Goal: Find specific page/section: Find specific page/section

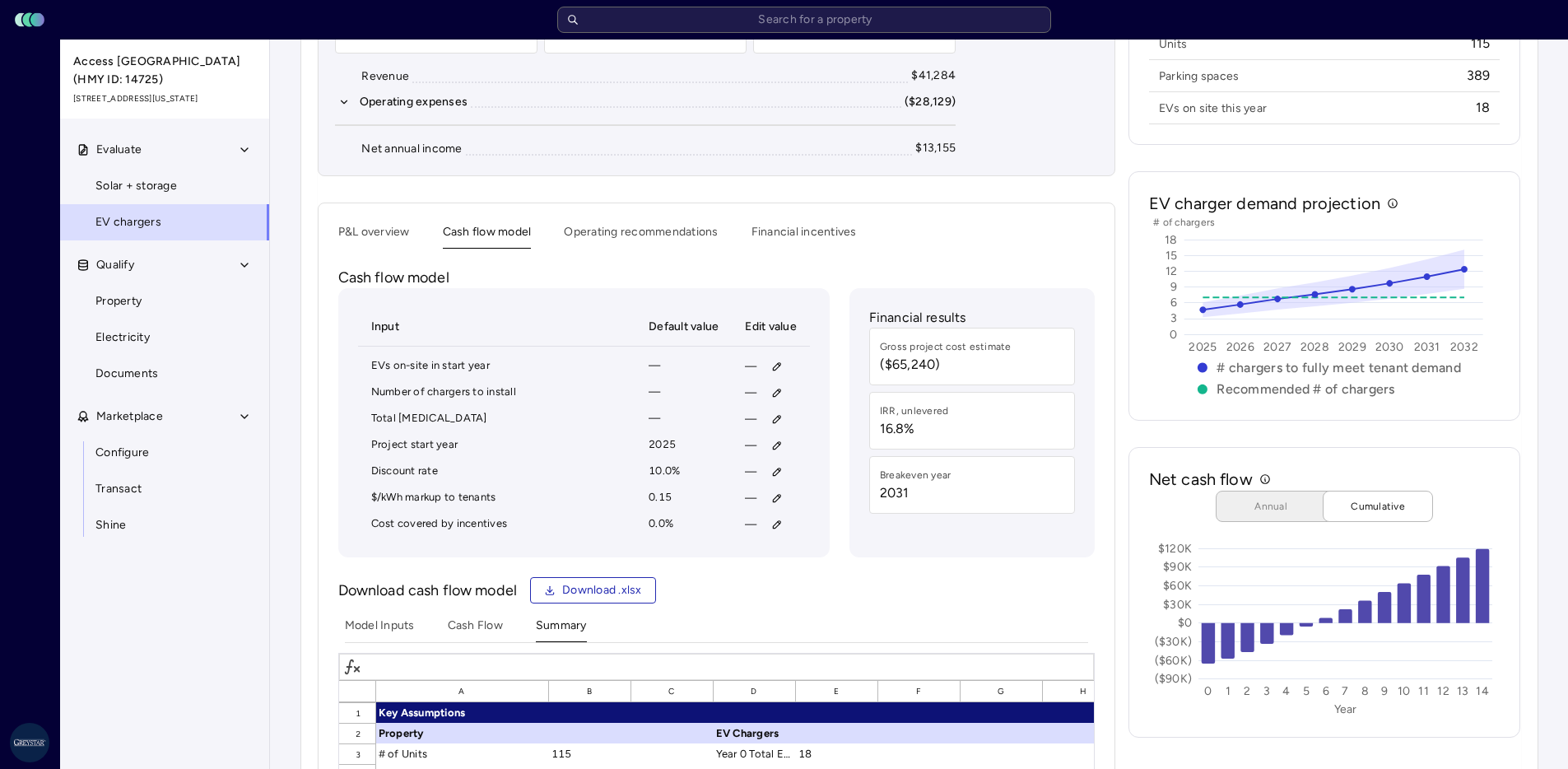
scroll to position [577, 0]
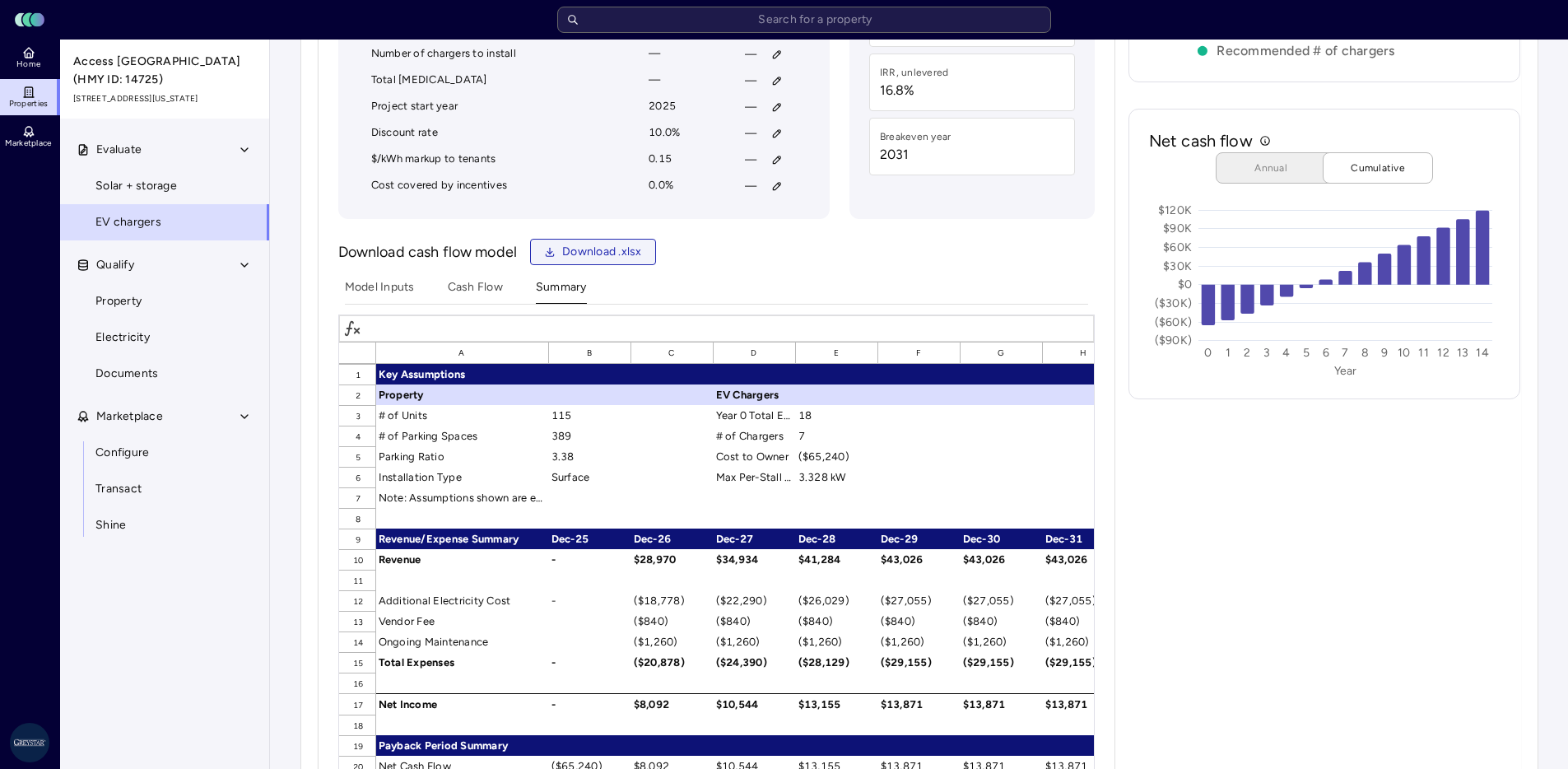
click at [575, 252] on span "Download .xlsx" at bounding box center [603, 251] width 80 height 18
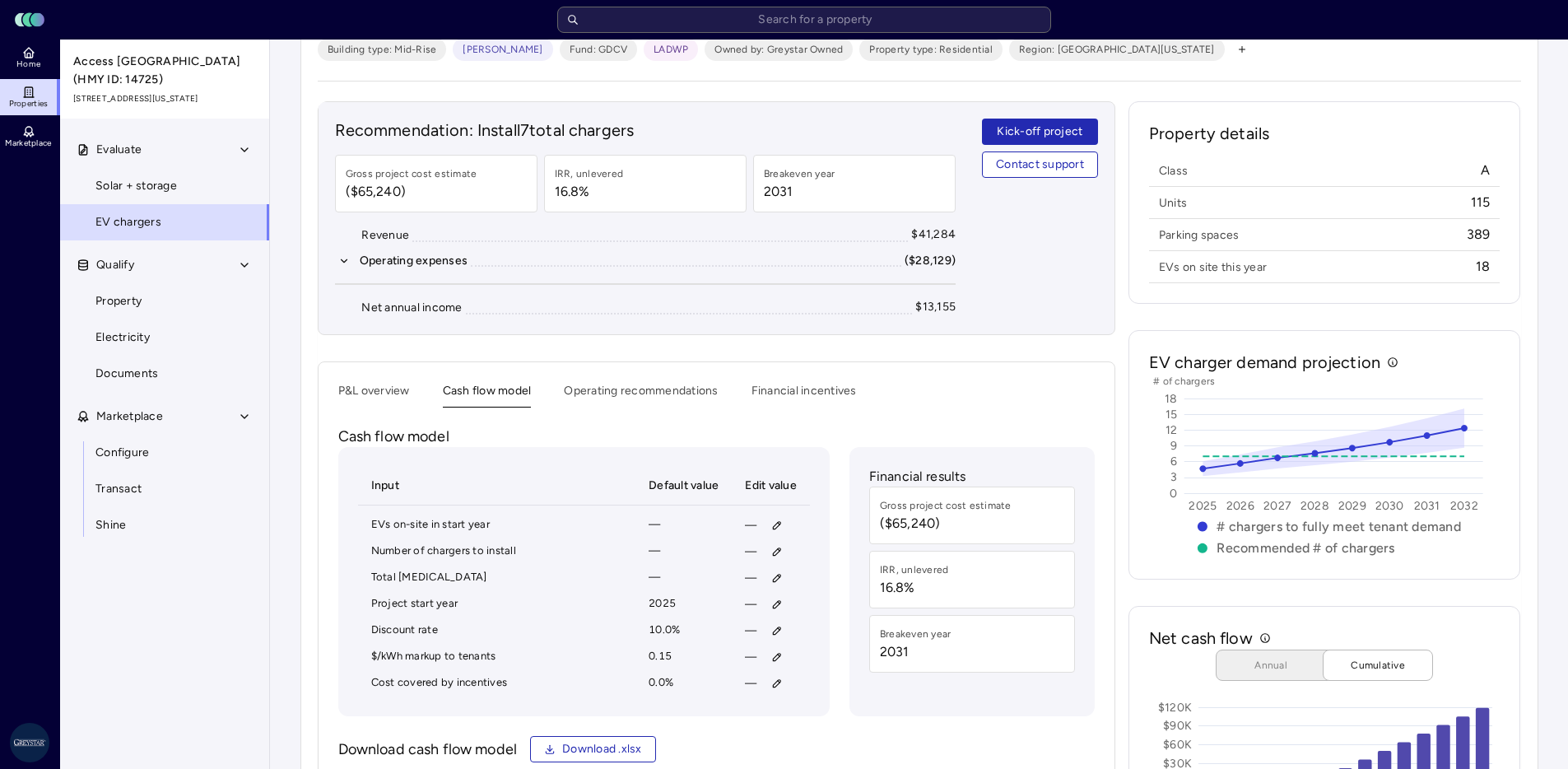
scroll to position [0, 0]
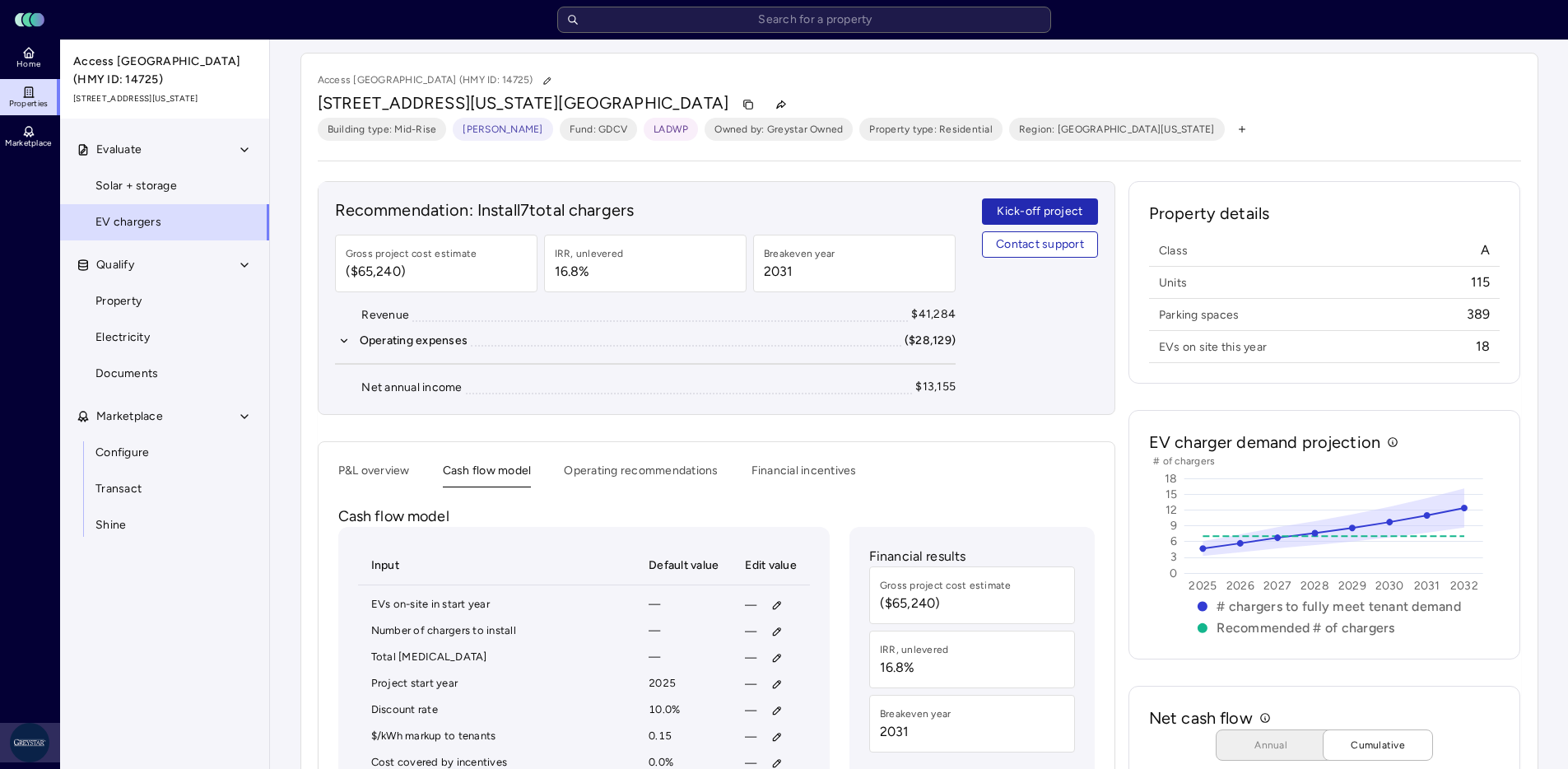
click at [24, 737] on html "Toggle Sidebar Lumen Energy Logo Home Properties Marketplace Greystar AS James …" at bounding box center [784, 759] width 1568 height 1519
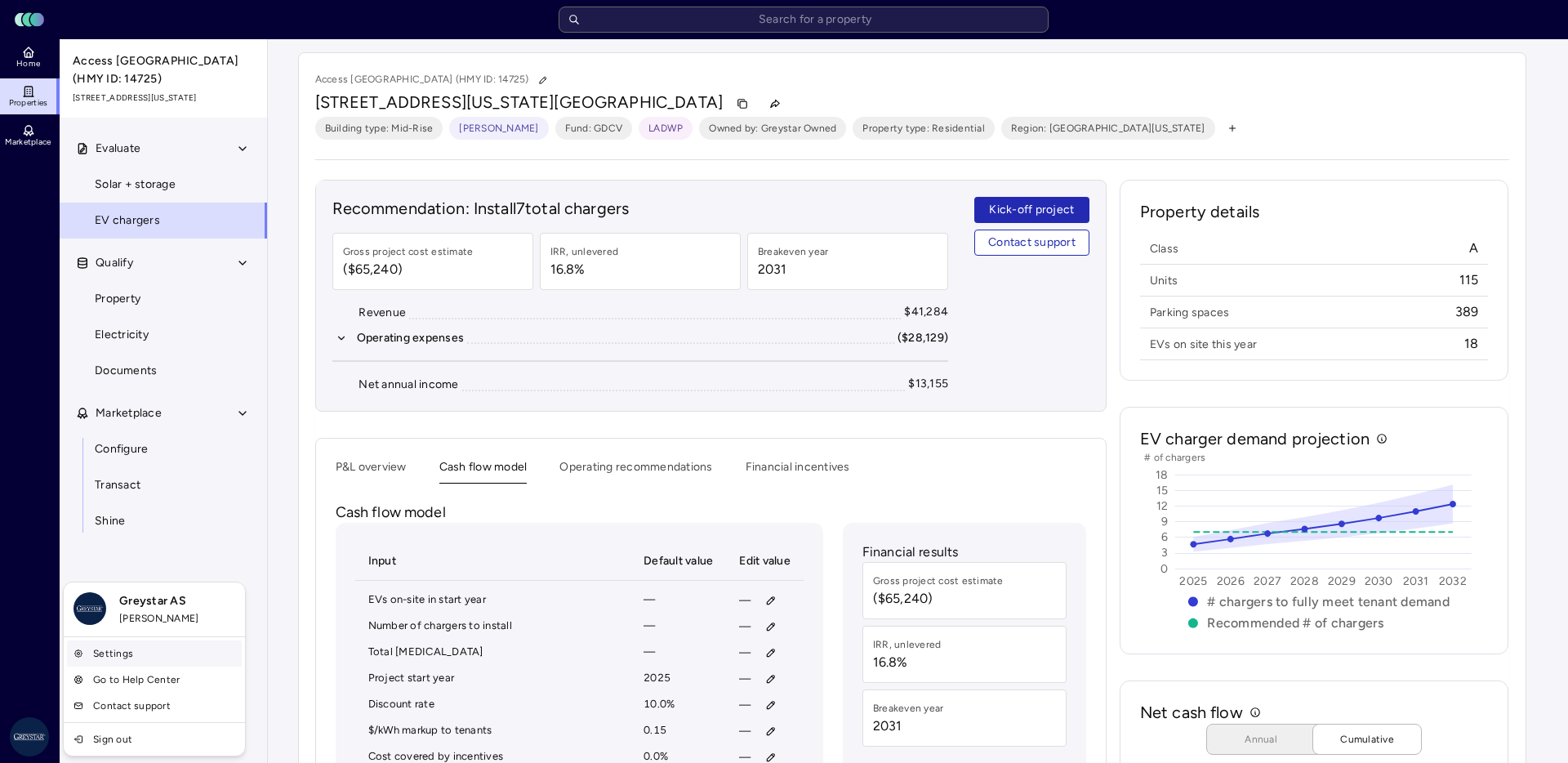
click at [131, 648] on link "Settings" at bounding box center [154, 654] width 174 height 27
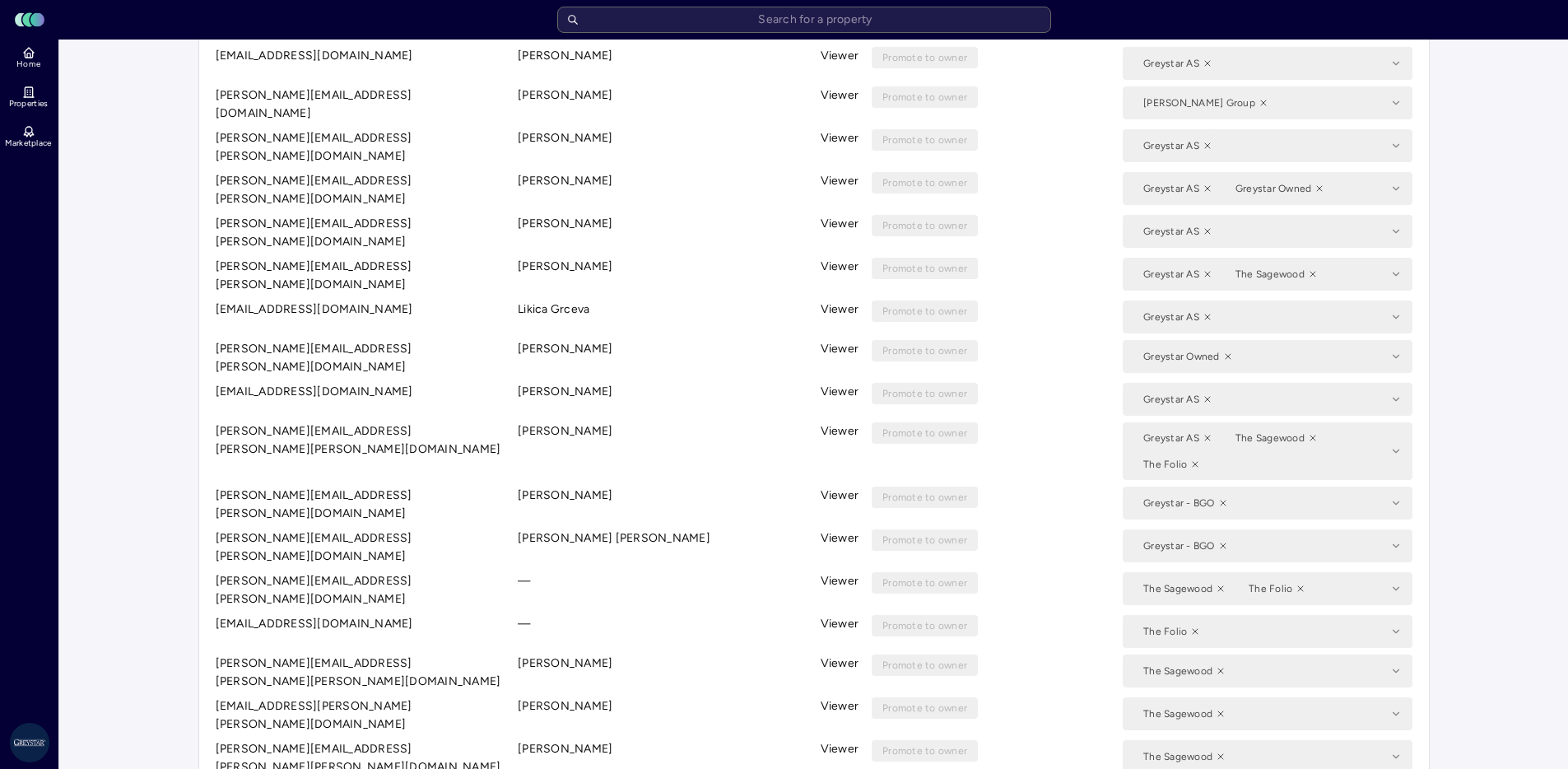
scroll to position [307, 0]
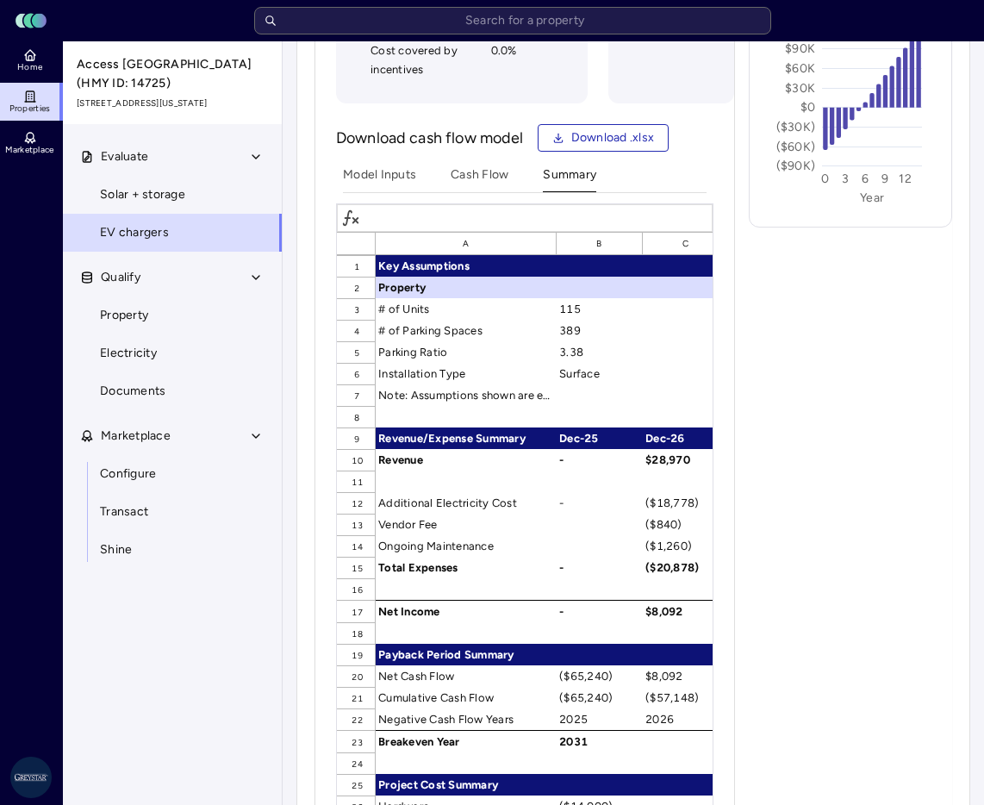
scroll to position [898, 0]
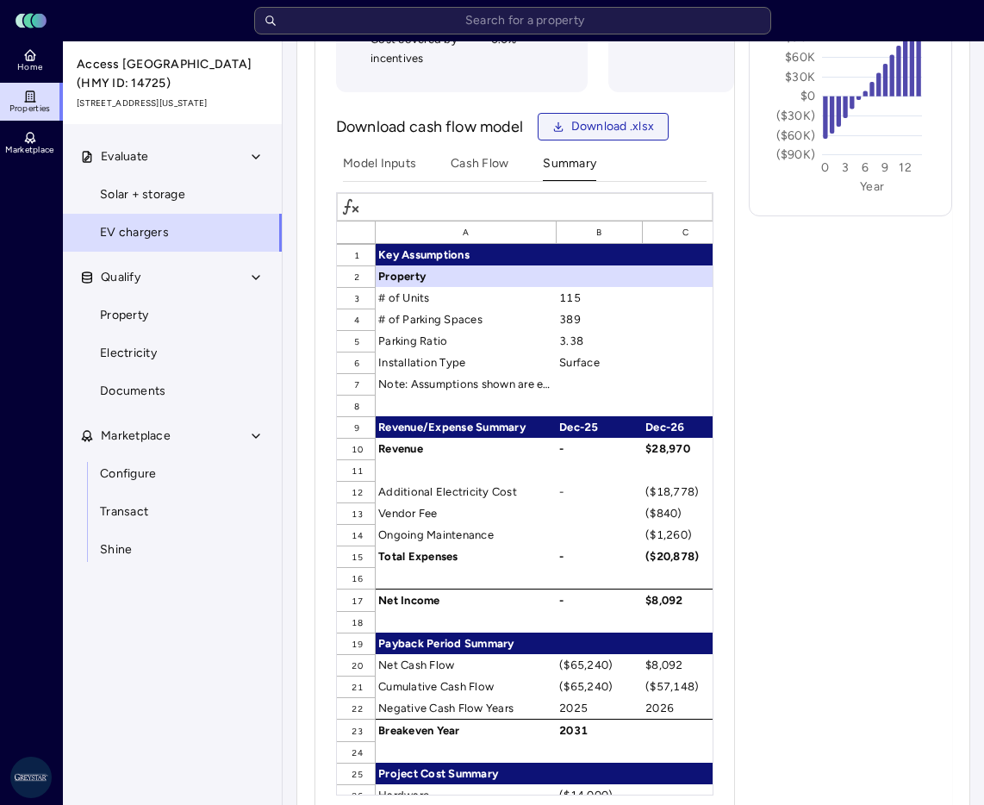
click at [611, 136] on span "Download .xlsx" at bounding box center [613, 126] width 84 height 19
click at [27, 60] on icon at bounding box center [30, 55] width 14 height 14
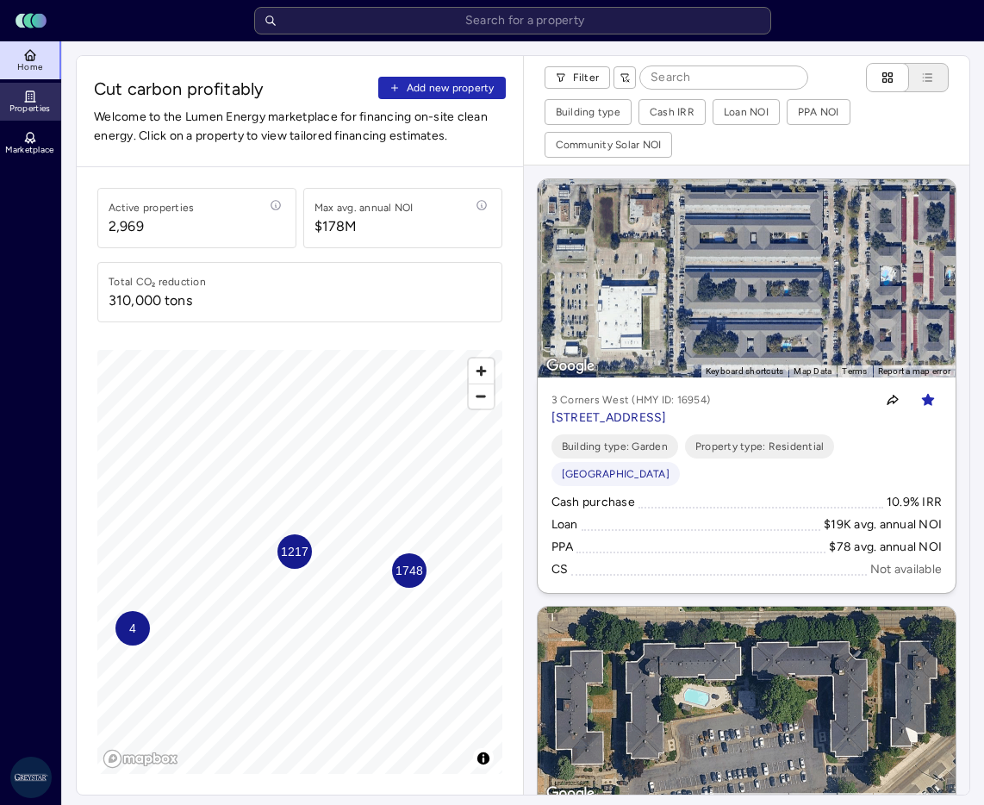
click at [37, 101] on link "Properties" at bounding box center [31, 102] width 63 height 38
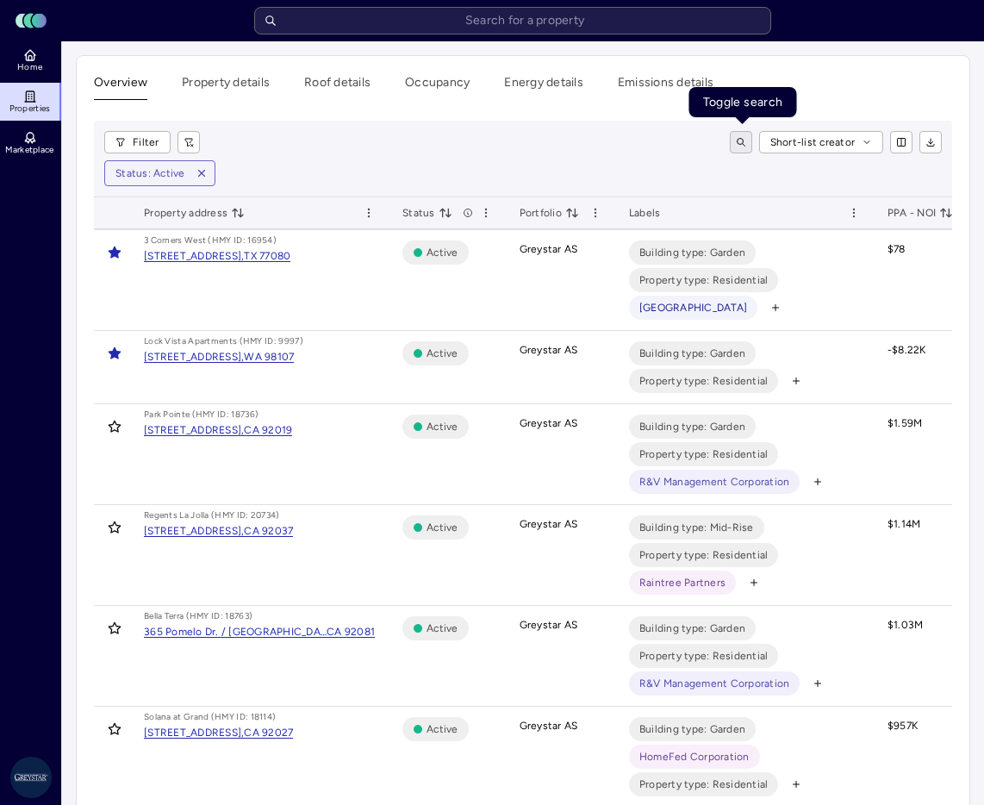
click at [745, 139] on icon "toggle search" at bounding box center [741, 142] width 10 height 10
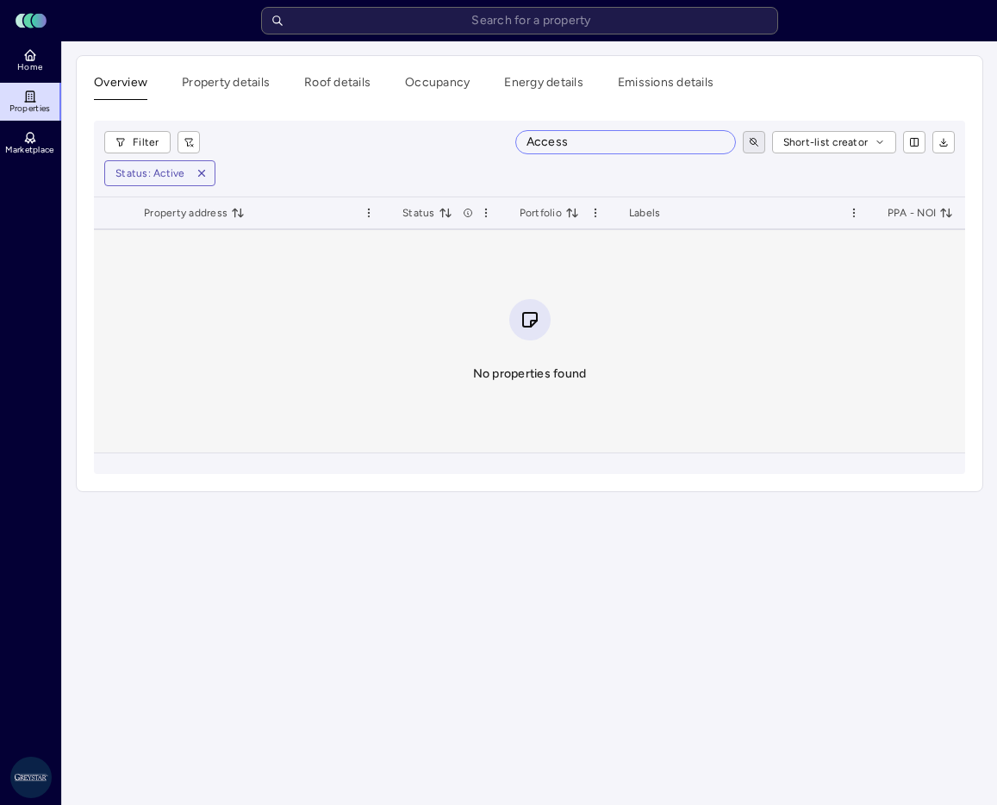
click at [679, 141] on input "Access" at bounding box center [625, 142] width 219 height 22
type input "Houston"
